Goal: Information Seeking & Learning: Learn about a topic

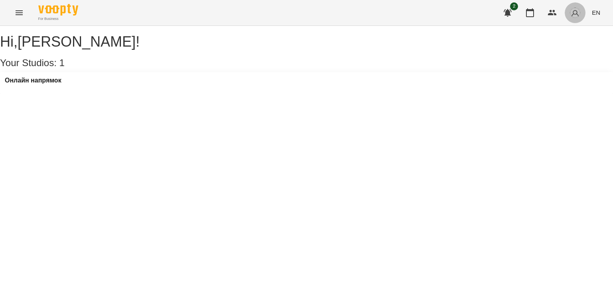
click at [567, 16] on button "button" at bounding box center [574, 12] width 21 height 21
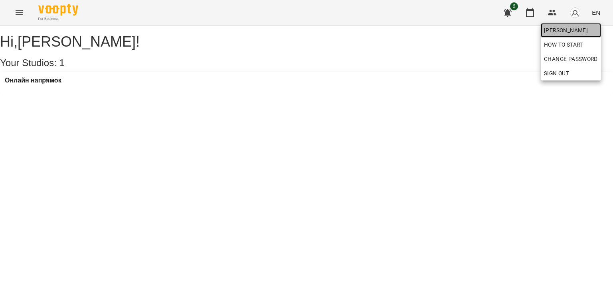
click at [563, 31] on span "[PERSON_NAME]" at bounding box center [571, 31] width 54 height 10
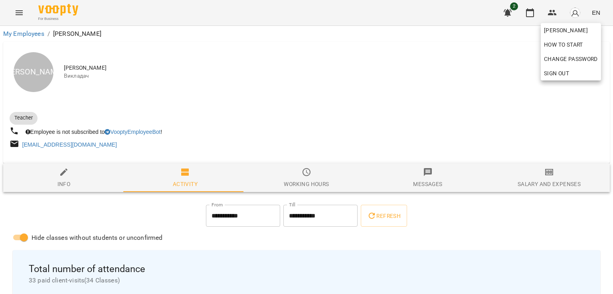
click at [256, 122] on div at bounding box center [306, 147] width 613 height 294
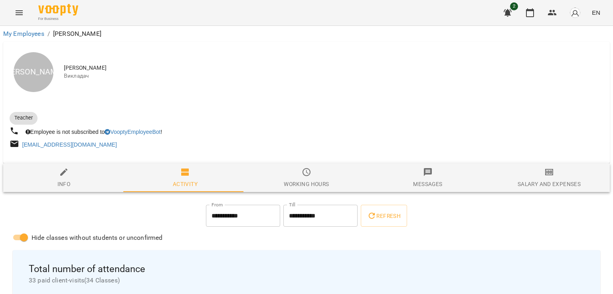
click at [256, 122] on div "Teacher" at bounding box center [157, 118] width 298 height 16
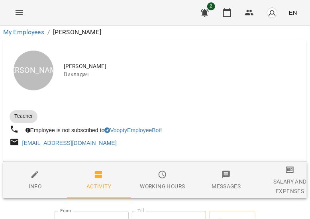
scroll to position [1370, 0]
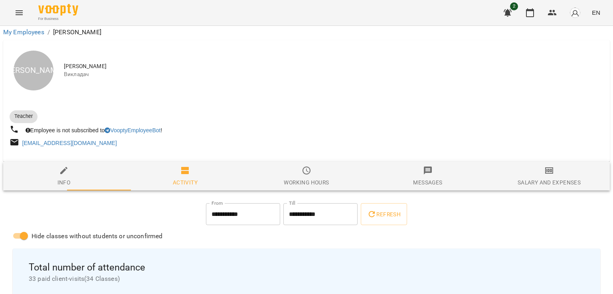
scroll to position [1513, 0]
drag, startPoint x: 64, startPoint y: 268, endPoint x: 47, endPoint y: 221, distance: 50.6
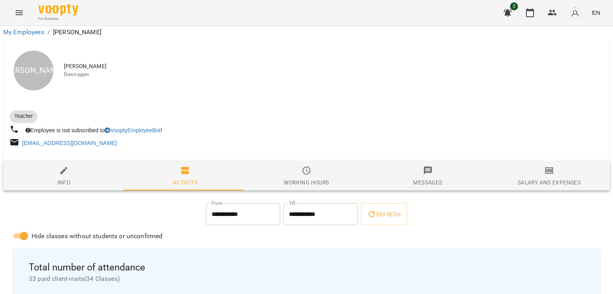
scroll to position [332, 0]
drag, startPoint x: 177, startPoint y: 112, endPoint x: 193, endPoint y: 158, distance: 48.2
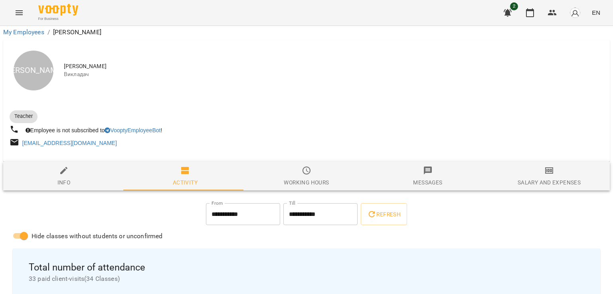
click at [211, 203] on input "**********" at bounding box center [243, 214] width 74 height 22
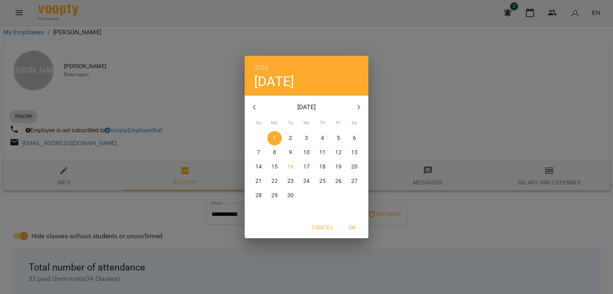
click at [208, 151] on div "2025 Mon, Sep [DATE] Mo Tu We Th Fr Sa 31 1 2 3 4 5 6 7 8 9 10 11 12 13 14 15 1…" at bounding box center [306, 147] width 613 height 294
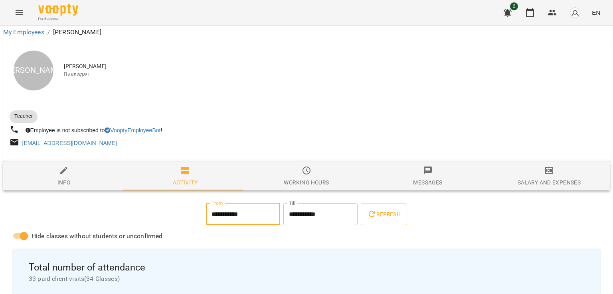
scroll to position [1513, 0]
drag, startPoint x: 173, startPoint y: 197, endPoint x: 159, endPoint y: 168, distance: 32.6
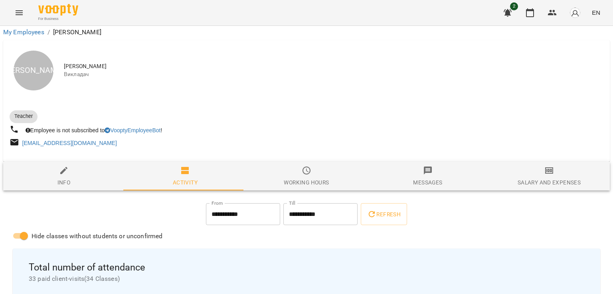
drag, startPoint x: 148, startPoint y: 138, endPoint x: 156, endPoint y: 98, distance: 40.7
